Goal: Browse casually

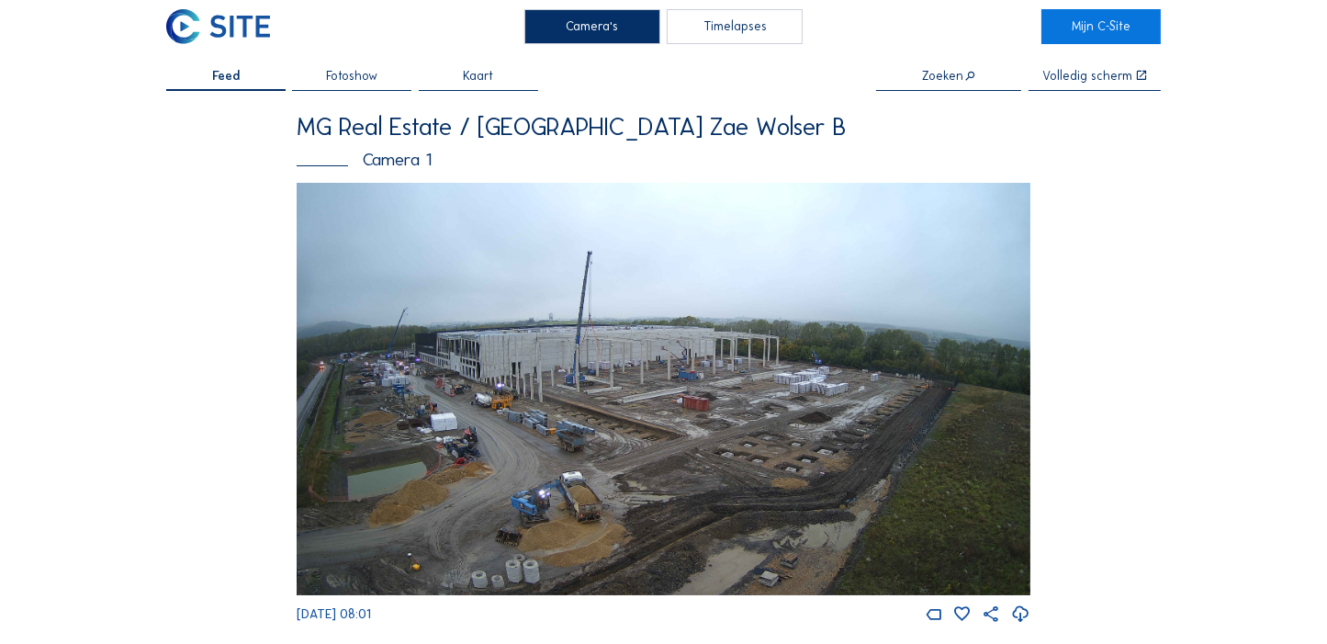
scroll to position [34, 0]
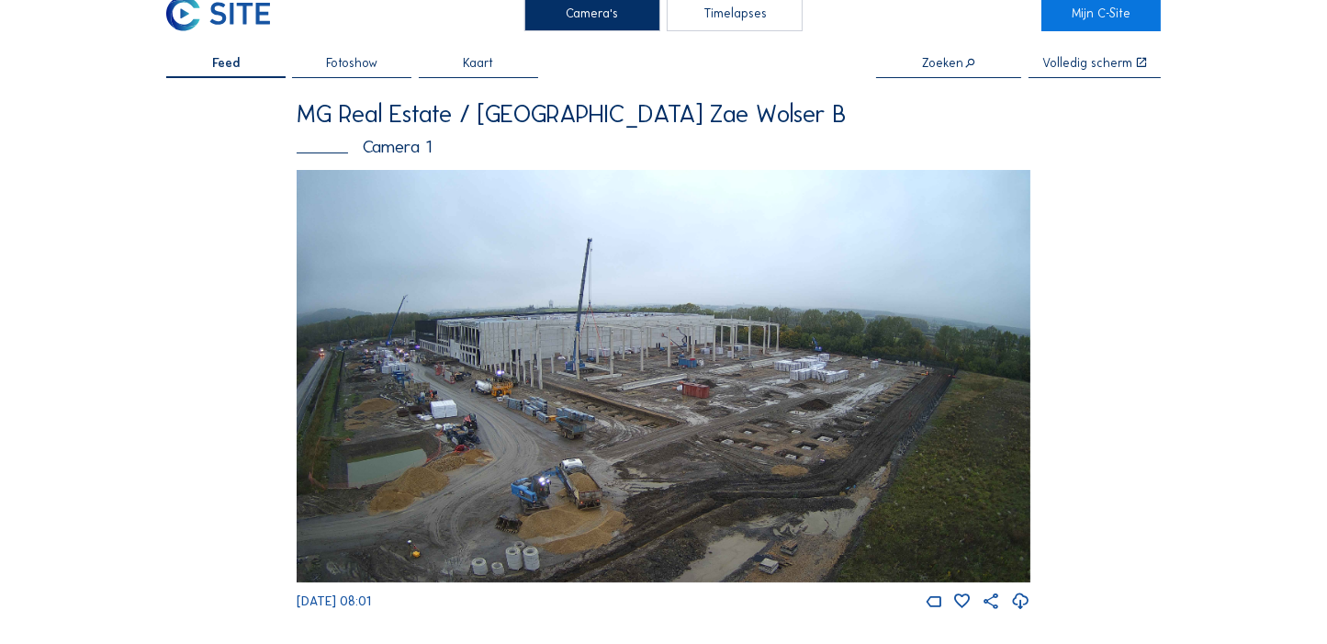
click at [670, 407] on img at bounding box center [664, 376] width 734 height 412
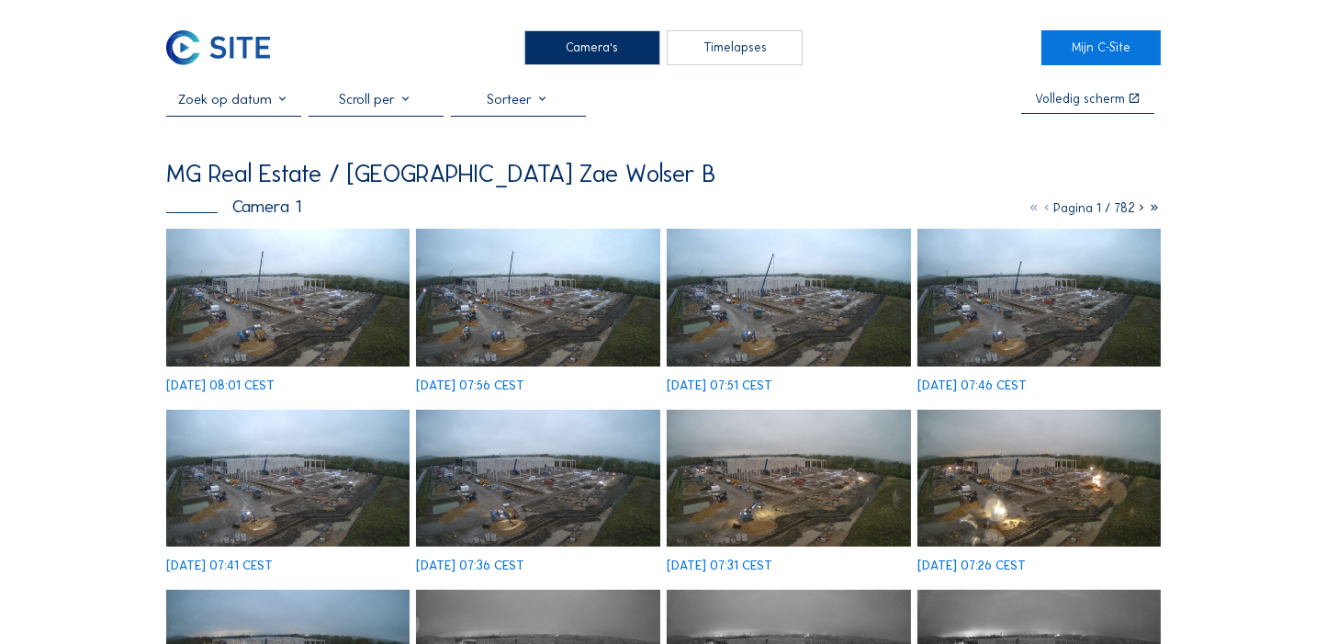
click at [333, 278] on img at bounding box center [287, 297] width 243 height 137
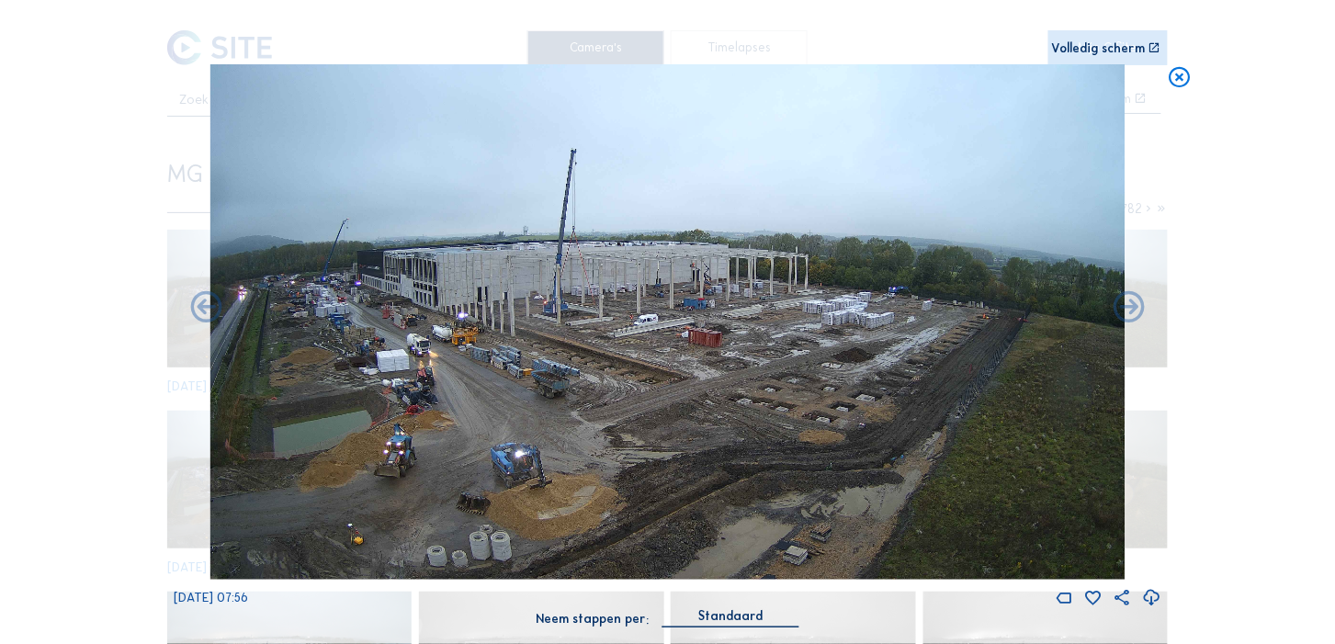
click at [1155, 600] on icon at bounding box center [1151, 598] width 19 height 22
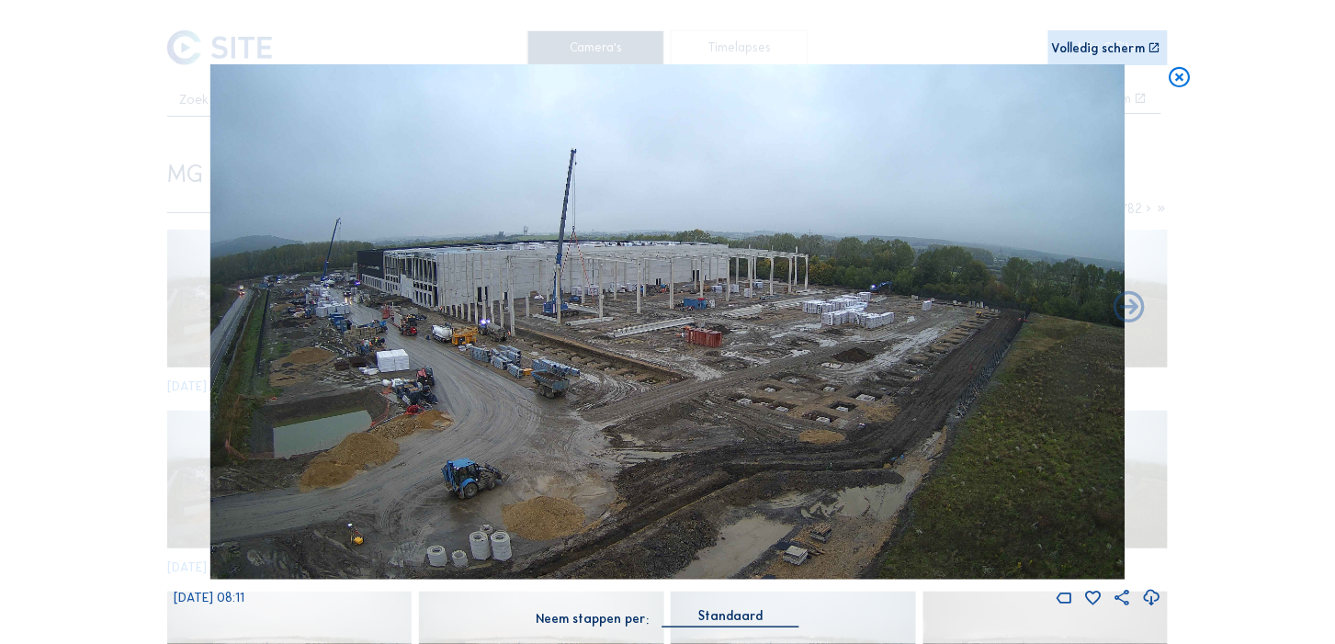
click at [29, 351] on div "Scroll om door de tijd te reizen | Druk op de 'Alt'-[PERSON_NAME] + scroll om t…" at bounding box center [667, 322] width 1335 height 644
click at [1175, 73] on icon at bounding box center [1179, 77] width 25 height 26
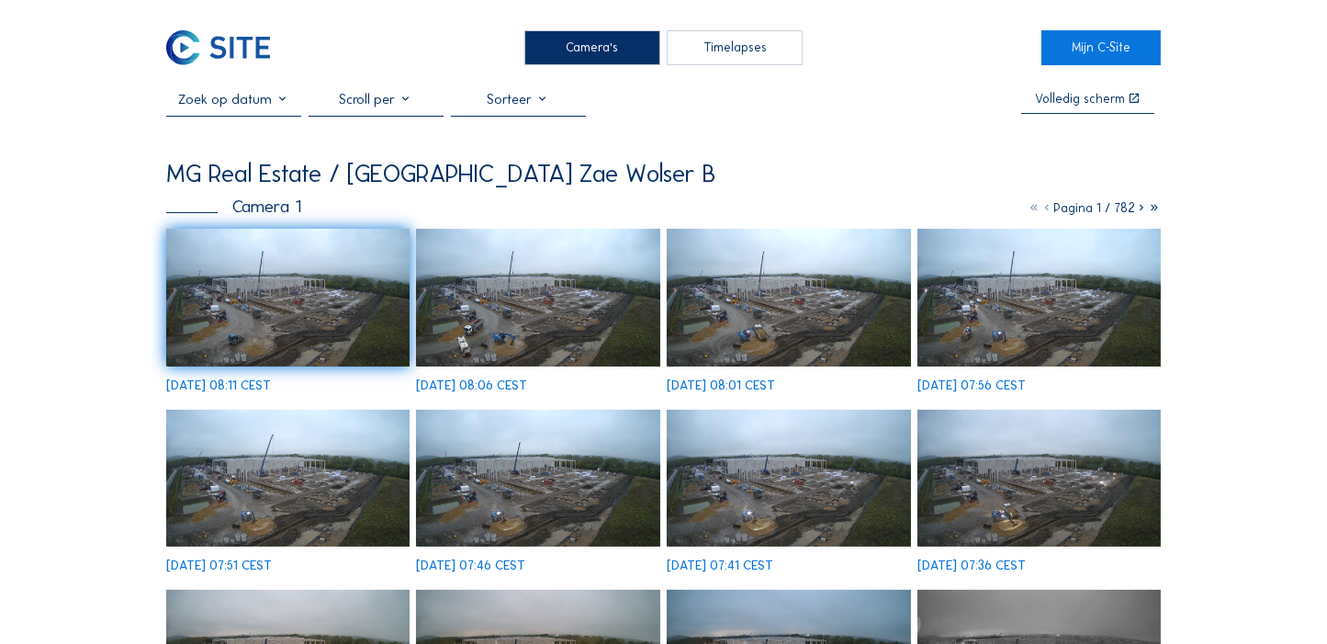
click at [292, 283] on img at bounding box center [287, 297] width 243 height 137
